Goal: Task Accomplishment & Management: Complete application form

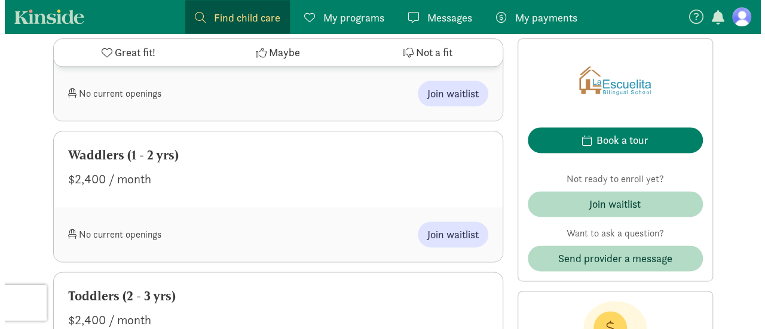
scroll to position [717, 0]
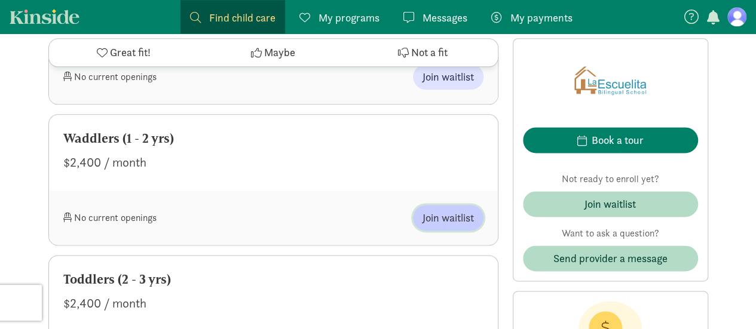
click at [450, 219] on span "Join waitlist" at bounding box center [447, 218] width 51 height 16
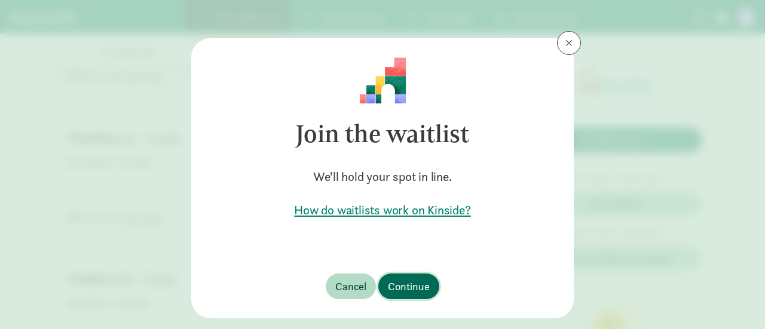
click at [409, 287] on span "Continue" at bounding box center [409, 286] width 42 height 16
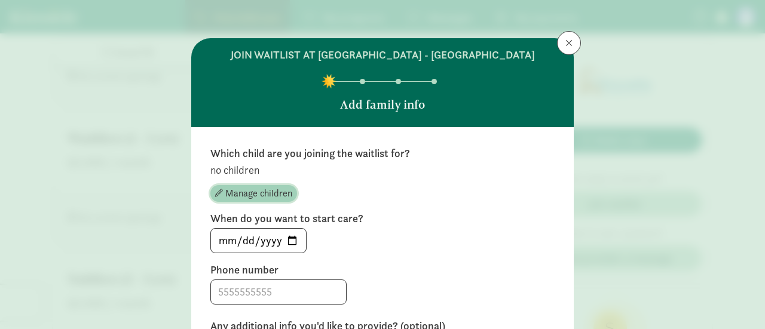
click at [277, 194] on span "Manage children" at bounding box center [258, 193] width 67 height 14
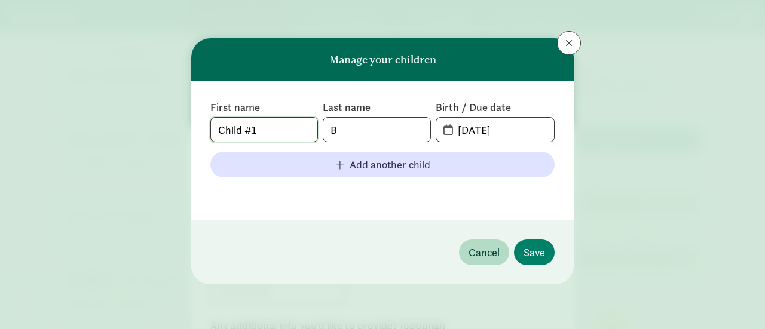
drag, startPoint x: 281, startPoint y: 126, endPoint x: 141, endPoint y: 107, distance: 141.1
click at [142, 107] on div "Manage your children First name Child #1 Last name B Birth / Due date [DATE] Ad…" at bounding box center [382, 164] width 765 height 329
type input "[PERSON_NAME]"
click at [348, 130] on input "B" at bounding box center [376, 130] width 106 height 24
type input "Black-Sarwar"
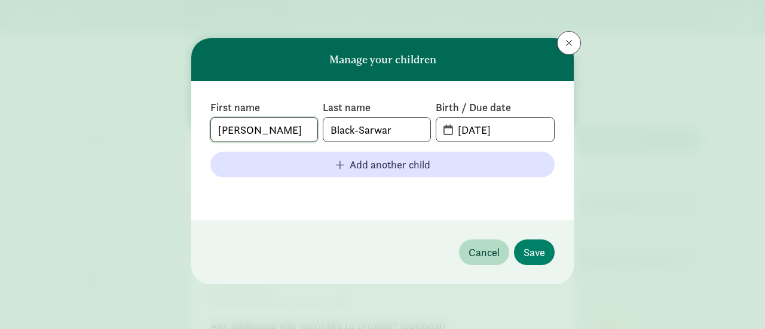
click at [261, 126] on input "[PERSON_NAME]" at bounding box center [264, 130] width 106 height 24
click at [219, 127] on input "[PERSON_NAME]" at bounding box center [264, 130] width 106 height 24
click at [271, 131] on input "[PERSON_NAME]" at bounding box center [264, 130] width 106 height 24
click at [219, 132] on input "[PERSON_NAME]" at bounding box center [264, 130] width 106 height 24
click at [294, 127] on input "[PERSON_NAME]" at bounding box center [264, 130] width 106 height 24
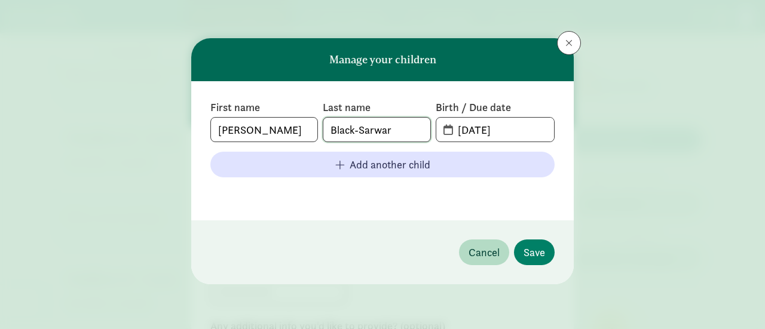
click at [331, 131] on input "Black-Sarwar" at bounding box center [376, 130] width 106 height 24
click at [401, 131] on input "Black-Sarwar" at bounding box center [376, 130] width 106 height 24
click at [473, 131] on input "[DATE]" at bounding box center [501, 130] width 103 height 24
drag, startPoint x: 459, startPoint y: 129, endPoint x: 465, endPoint y: 130, distance: 6.6
click at [465, 130] on input "[DATE]" at bounding box center [501, 130] width 103 height 24
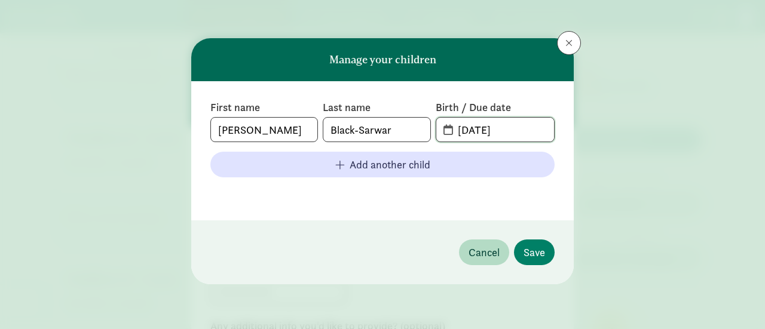
drag, startPoint x: 472, startPoint y: 130, endPoint x: 480, endPoint y: 130, distance: 8.4
click at [480, 130] on input "[DATE]" at bounding box center [501, 130] width 103 height 24
click at [505, 131] on input "[DATE]" at bounding box center [501, 130] width 103 height 24
type input "[DATE]"
click at [428, 195] on footer at bounding box center [382, 194] width 344 height 14
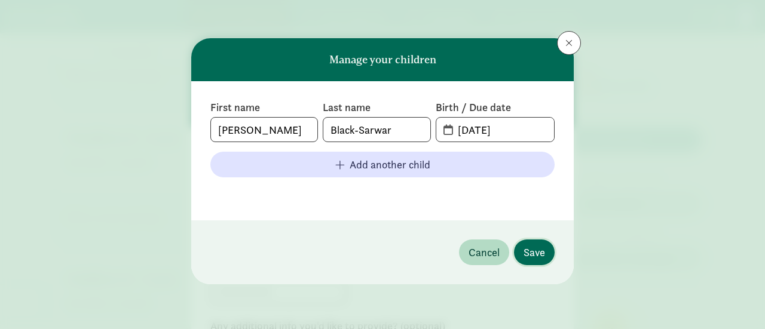
click at [533, 247] on span "Save" at bounding box center [534, 252] width 22 height 16
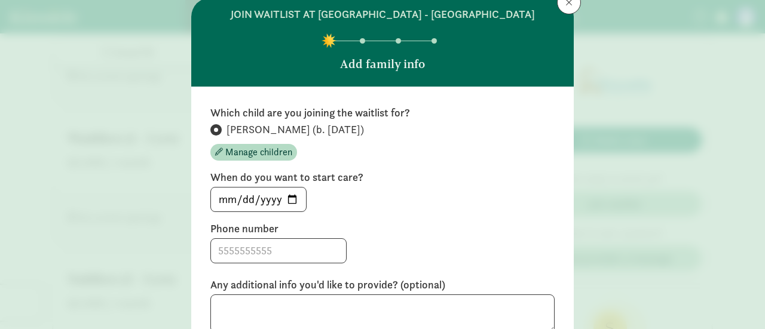
scroll to position [60, 0]
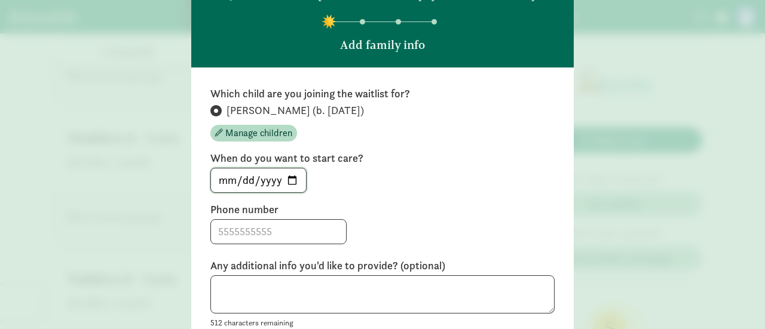
click at [293, 177] on input "[DATE]" at bounding box center [258, 180] width 95 height 24
type input "[DATE]"
click at [395, 211] on label "Phone number" at bounding box center [382, 209] width 344 height 14
click at [286, 235] on input at bounding box center [278, 232] width 135 height 24
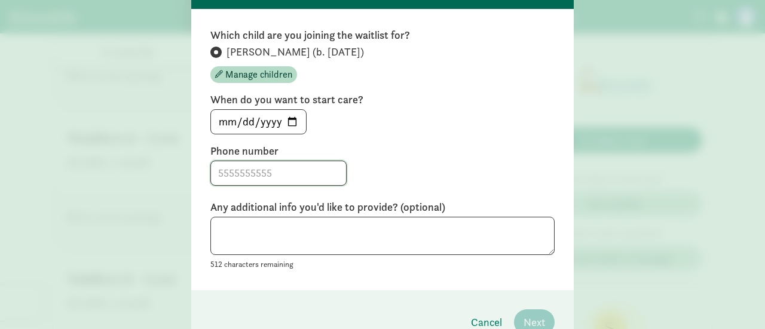
scroll to position [119, 0]
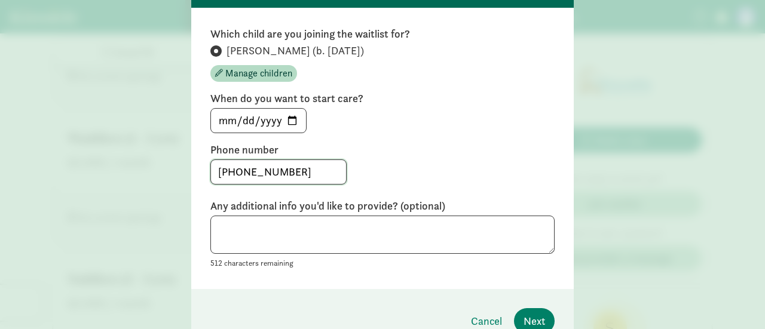
type input "[PHONE_NUMBER]"
click at [431, 157] on div "Phone number [PHONE_NUMBER]" at bounding box center [382, 164] width 344 height 42
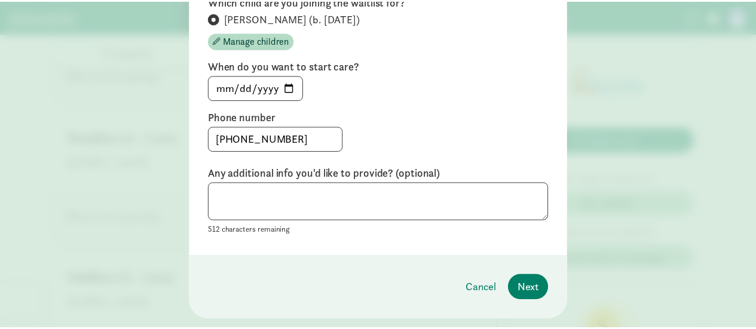
scroll to position [179, 0]
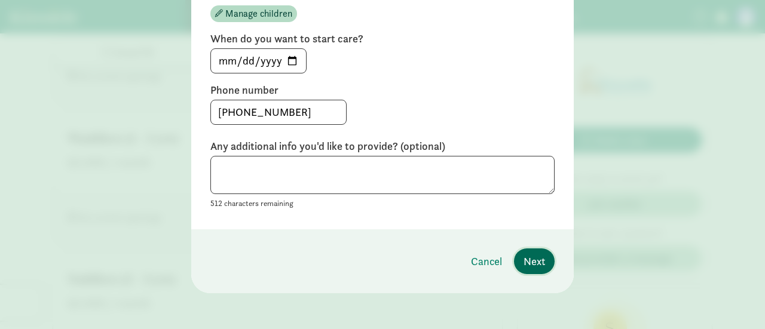
click at [518, 265] on button "Next" at bounding box center [534, 261] width 41 height 26
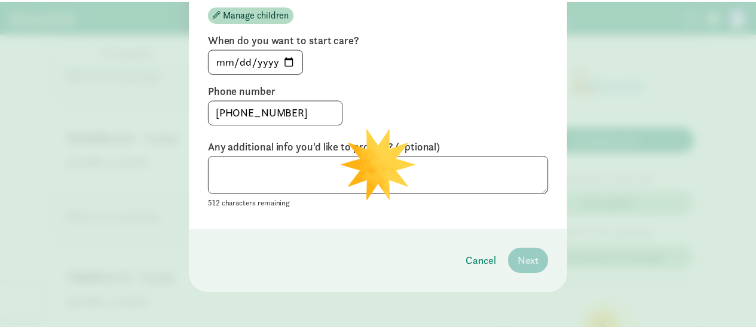
scroll to position [18, 0]
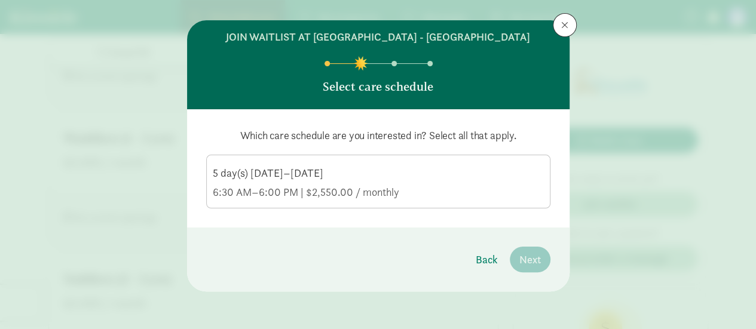
click at [367, 190] on div "6:30 AM–6:00 PM | $2,550.00 / monthly" at bounding box center [378, 192] width 331 height 14
click at [0, 0] on input "5 day(s) [DATE]–[DATE] 6:30 AM–6:00 PM | $2,550.00 / monthly" at bounding box center [0, 0] width 0 height 0
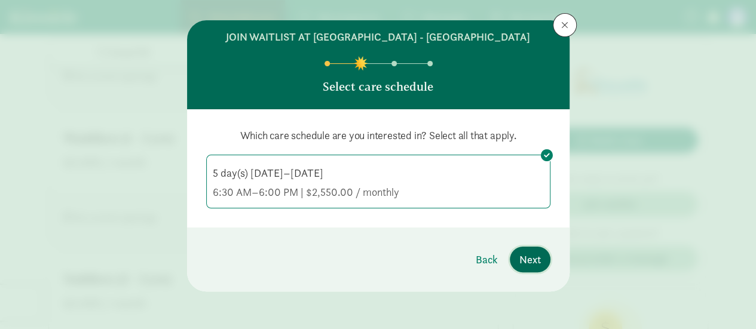
click at [535, 254] on span "Next" at bounding box center [530, 259] width 22 height 16
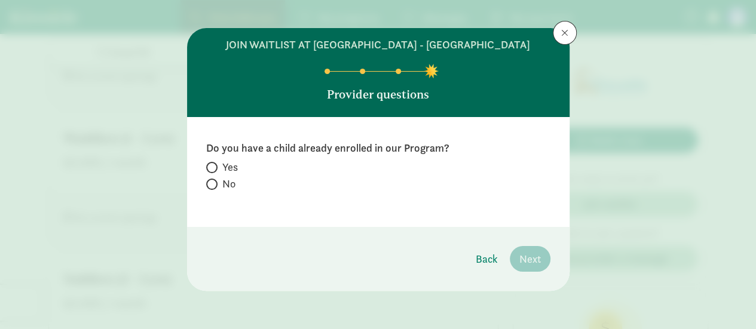
scroll to position [10, 0]
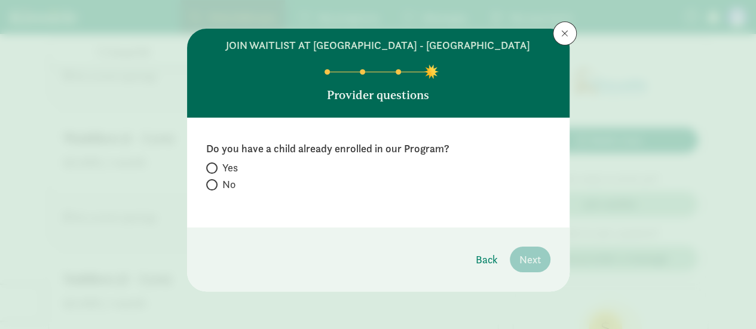
click at [214, 180] on label "No" at bounding box center [378, 184] width 344 height 14
click at [214, 181] on input "No" at bounding box center [210, 185] width 8 height 8
radio input "true"
click at [521, 256] on span "Next" at bounding box center [530, 259] width 22 height 16
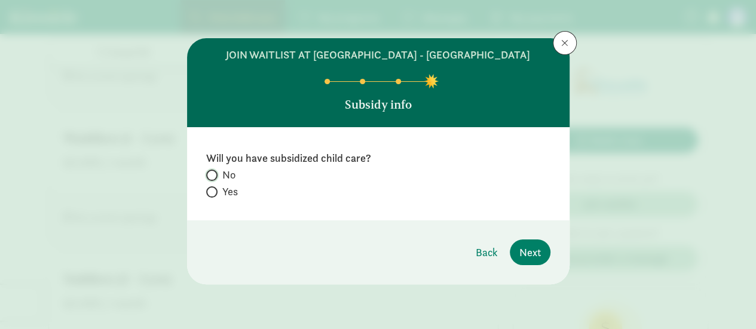
click at [210, 173] on input "No" at bounding box center [210, 175] width 8 height 8
radio input "true"
click at [530, 249] on span "Next" at bounding box center [530, 252] width 22 height 16
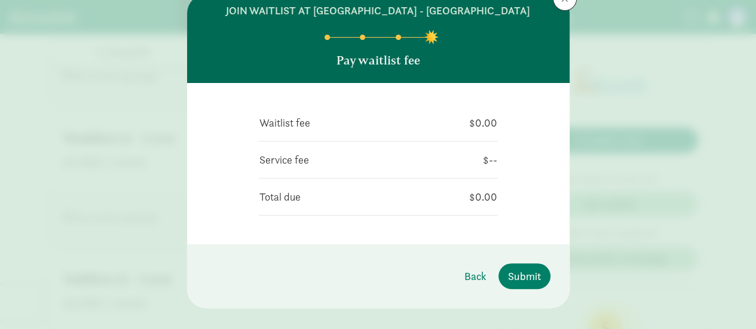
scroll to position [60, 0]
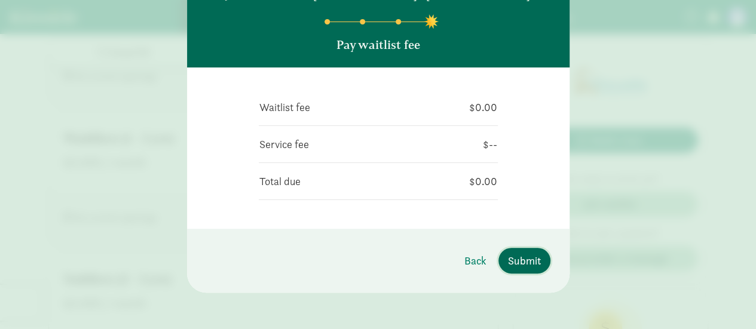
click at [522, 260] on span "Submit" at bounding box center [524, 261] width 33 height 16
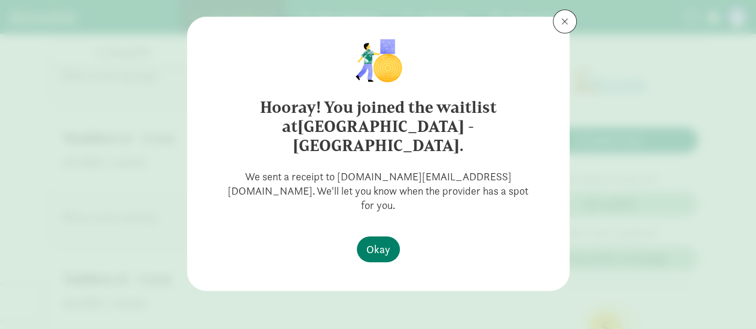
scroll to position [0, 0]
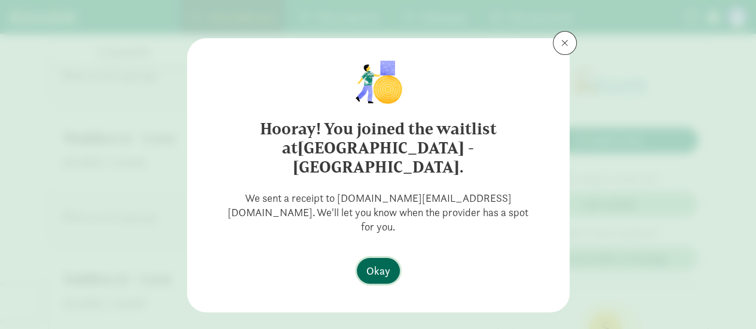
click at [387, 258] on button "Okay" at bounding box center [378, 271] width 43 height 26
click at [377, 263] on span "Okay" at bounding box center [378, 271] width 24 height 16
